Goal: Navigation & Orientation: Find specific page/section

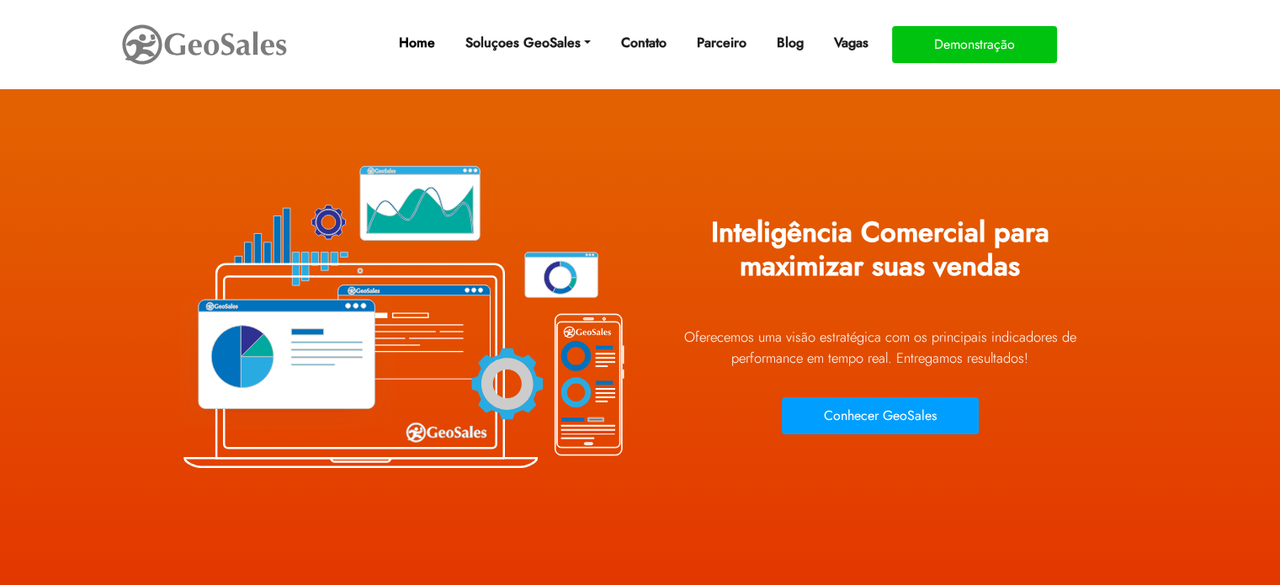
click at [419, 40] on link "Home" at bounding box center [416, 43] width 50 height 34
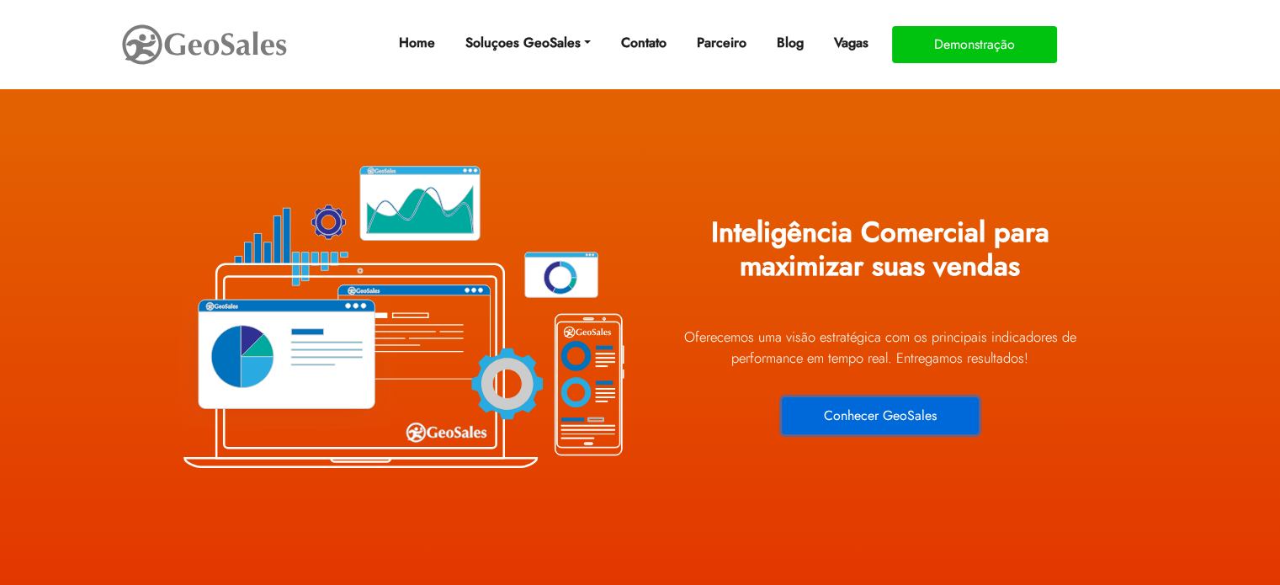
click at [902, 427] on button "Conhecer GeoSales" at bounding box center [880, 415] width 197 height 37
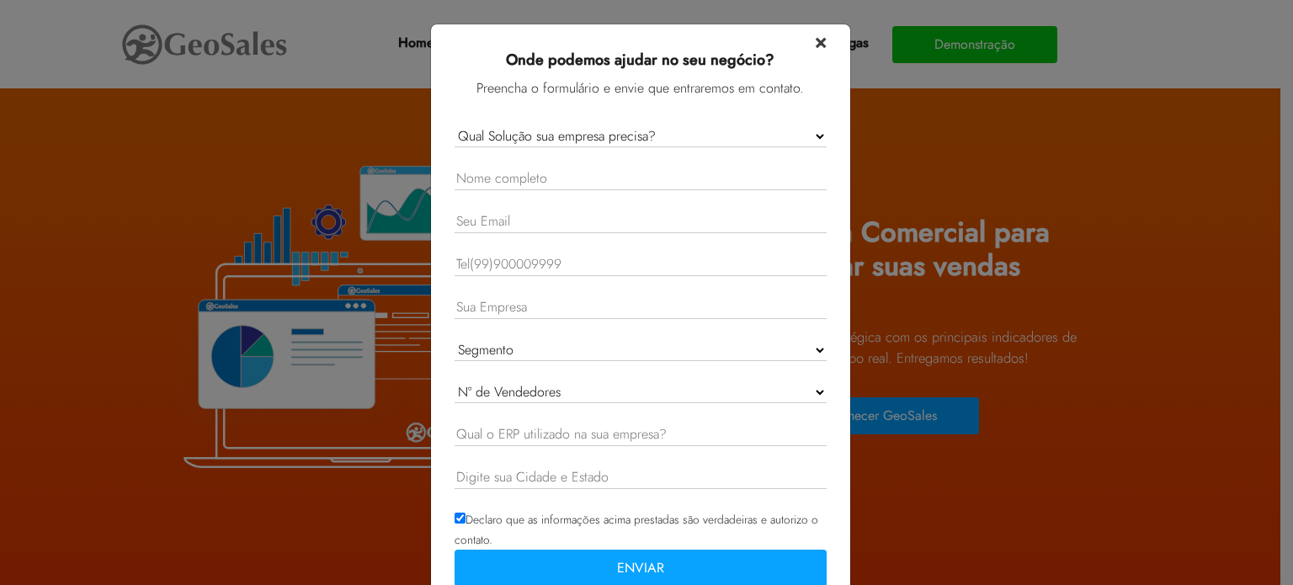
click at [815, 40] on span "×" at bounding box center [821, 40] width 12 height 29
